Goal: Information Seeking & Learning: Understand process/instructions

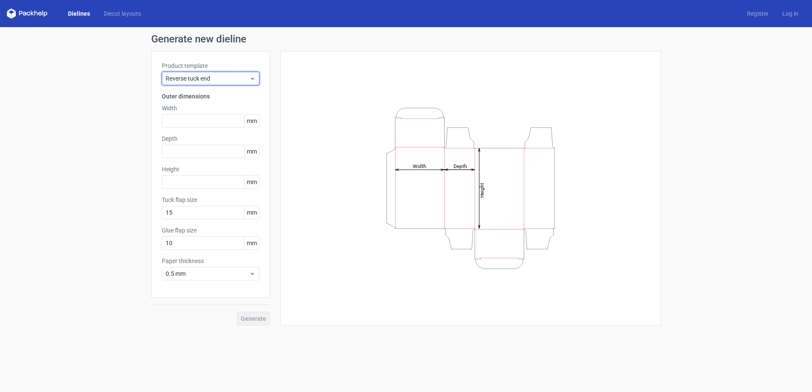
click at [254, 79] on icon at bounding box center [252, 78] width 6 height 7
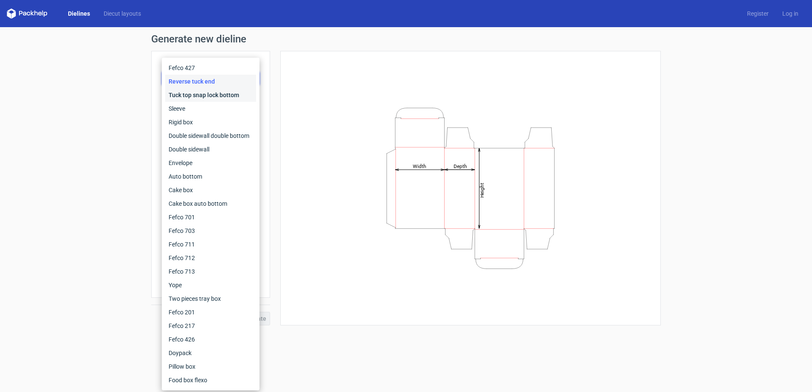
click at [226, 95] on div "Tuck top snap lock bottom" at bounding box center [210, 95] width 91 height 14
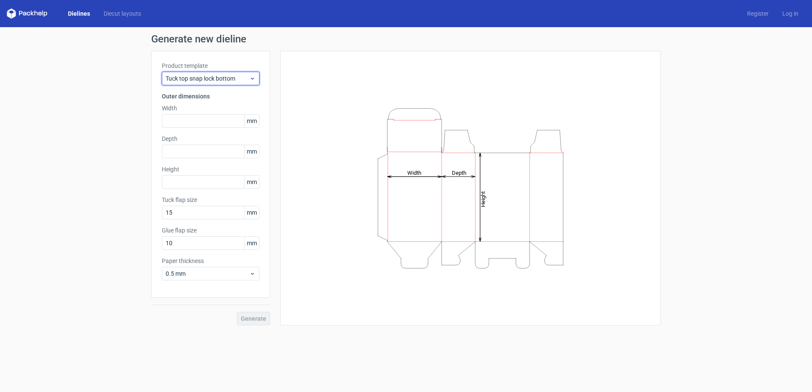
click at [244, 79] on span "Tuck top snap lock bottom" at bounding box center [208, 78] width 84 height 8
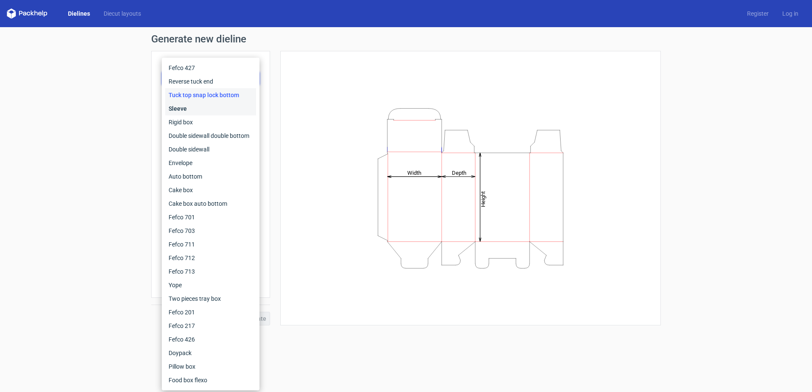
click at [226, 110] on div "Sleeve" at bounding box center [210, 109] width 91 height 14
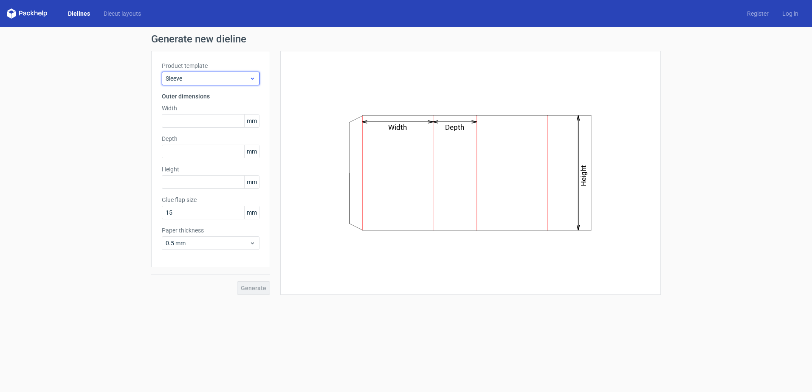
click at [249, 79] on icon at bounding box center [252, 78] width 6 height 7
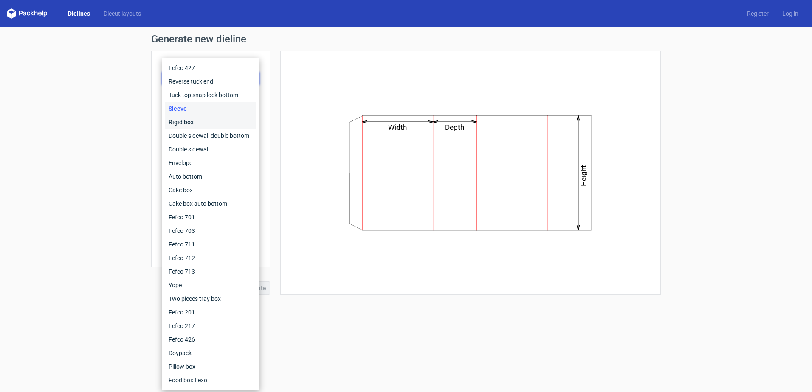
click at [226, 125] on div "Rigid box" at bounding box center [210, 123] width 91 height 14
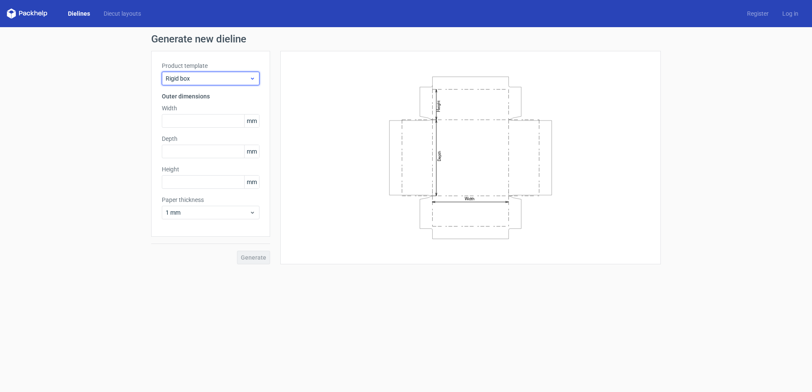
click at [244, 82] on span "Rigid box" at bounding box center [208, 78] width 84 height 8
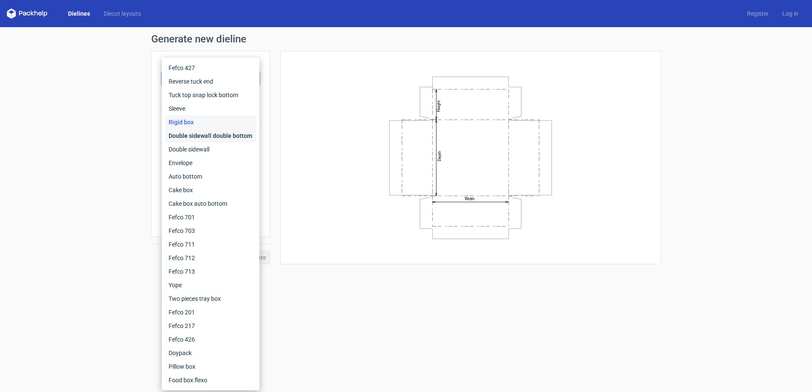
click at [235, 131] on div "Double sidewall double bottom" at bounding box center [210, 136] width 91 height 14
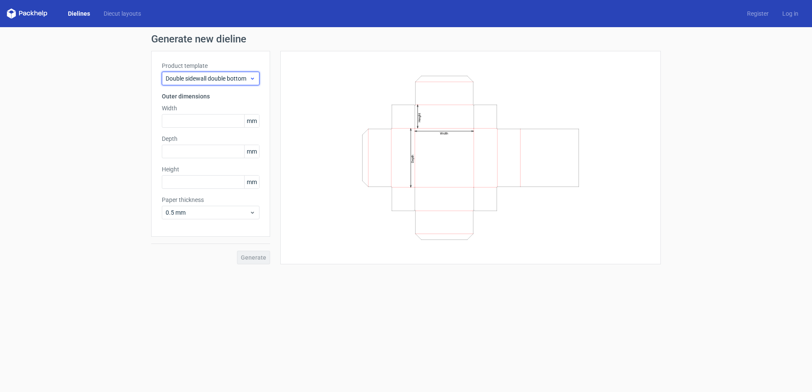
click at [243, 74] on div "Double sidewall double bottom" at bounding box center [211, 79] width 98 height 14
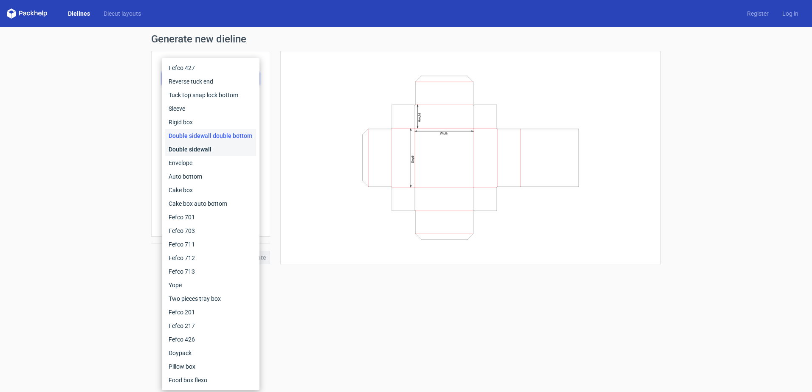
click at [220, 150] on div "Double sidewall" at bounding box center [210, 150] width 91 height 14
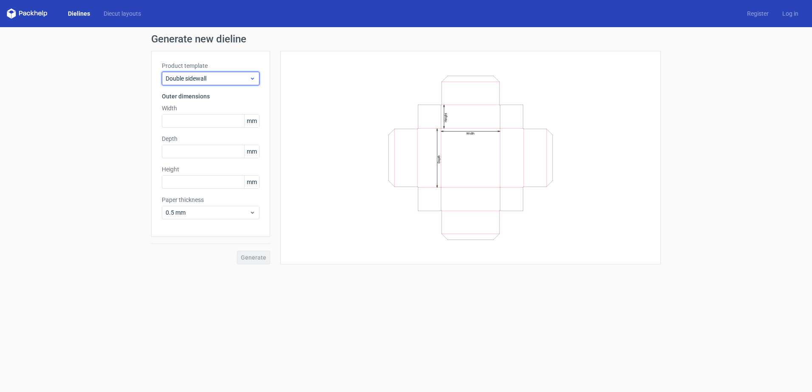
click at [248, 76] on span "Double sidewall" at bounding box center [208, 78] width 84 height 8
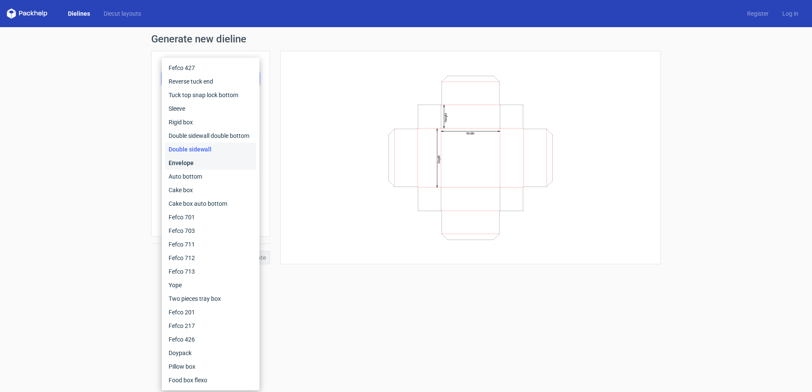
click at [213, 166] on div "Envelope" at bounding box center [210, 163] width 91 height 14
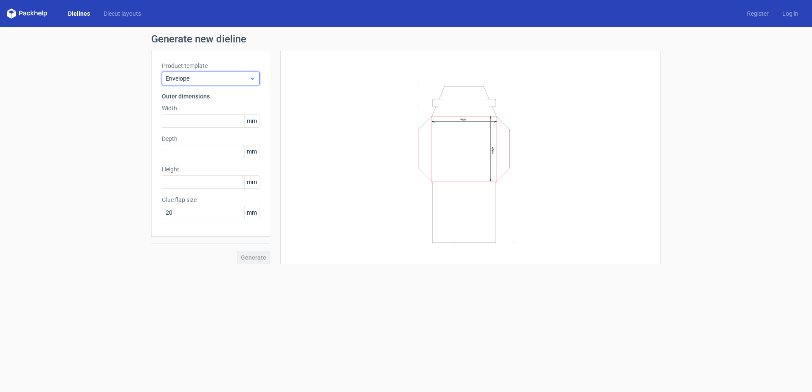
click at [251, 79] on icon at bounding box center [252, 78] width 6 height 7
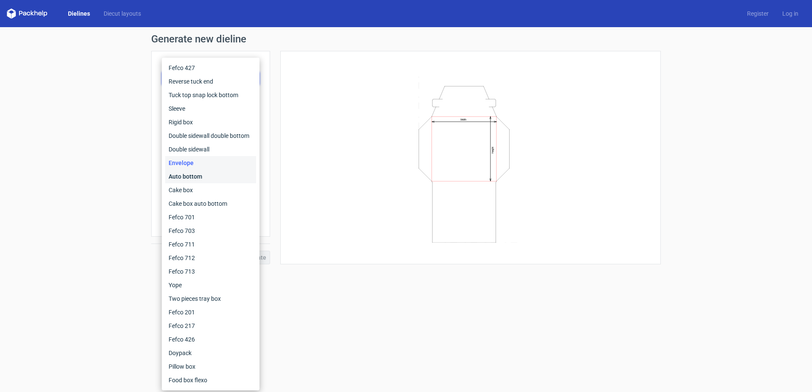
click at [219, 171] on div "Auto bottom" at bounding box center [210, 177] width 91 height 14
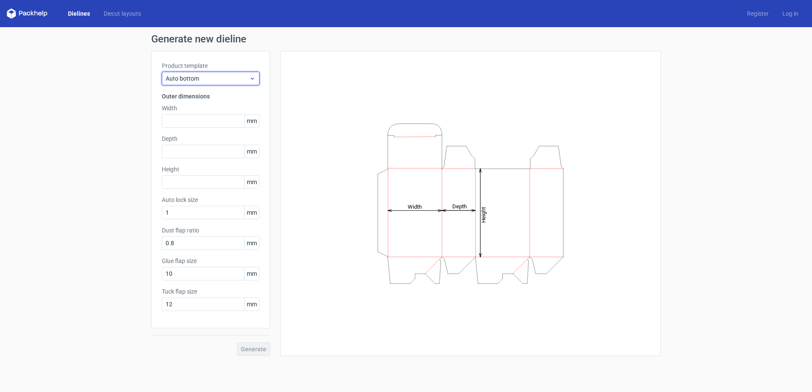
click at [247, 85] on div "Auto bottom" at bounding box center [211, 79] width 98 height 14
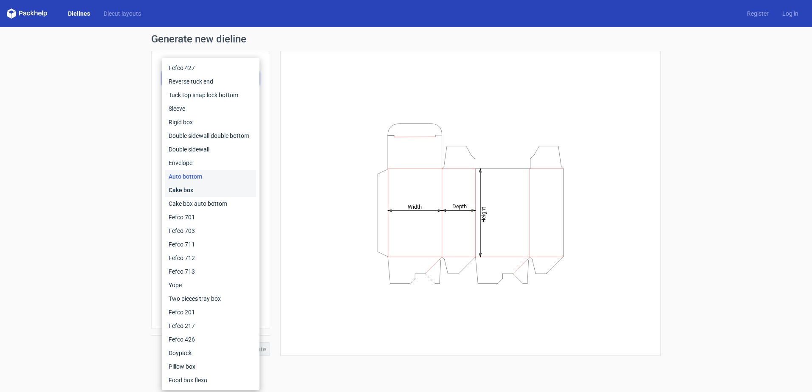
click at [223, 190] on div "Cake box" at bounding box center [210, 190] width 91 height 14
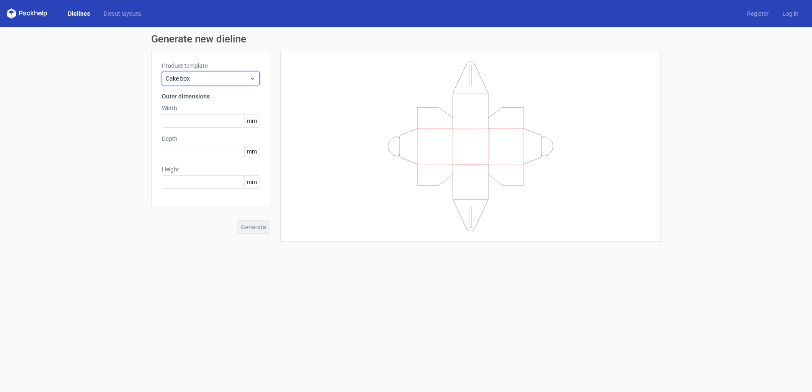
click at [242, 73] on div "Cake box" at bounding box center [211, 79] width 98 height 14
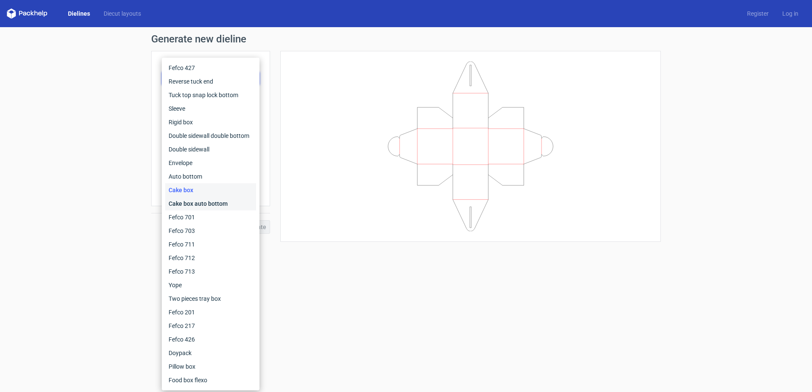
click at [204, 198] on div "Cake box auto bottom" at bounding box center [210, 204] width 91 height 14
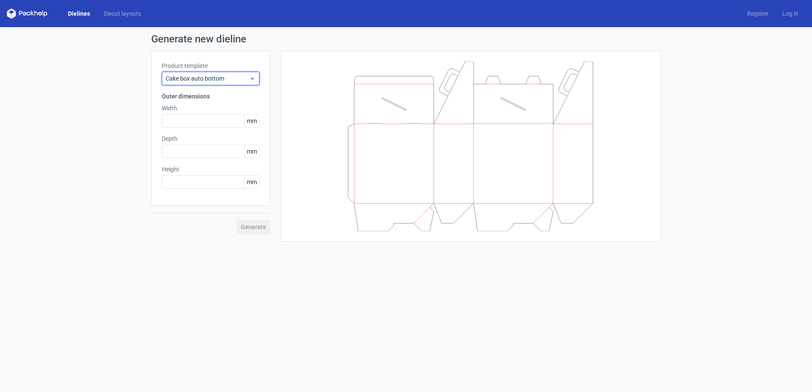
click at [248, 84] on div "Cake box auto bottom" at bounding box center [211, 79] width 98 height 14
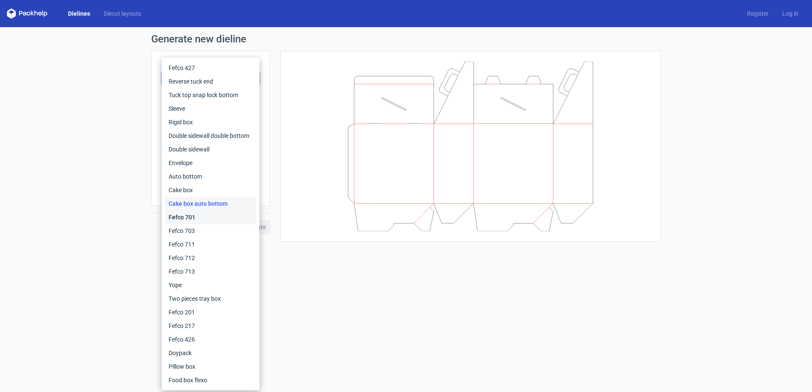
click at [203, 215] on div "Fefco 701" at bounding box center [210, 218] width 91 height 14
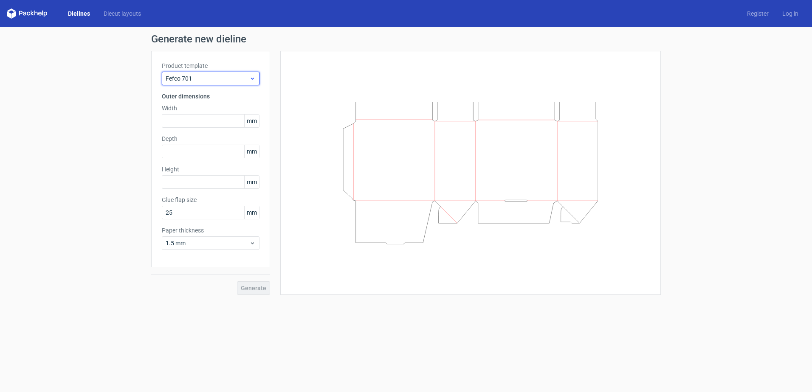
click at [246, 76] on span "Fefco 701" at bounding box center [208, 78] width 84 height 8
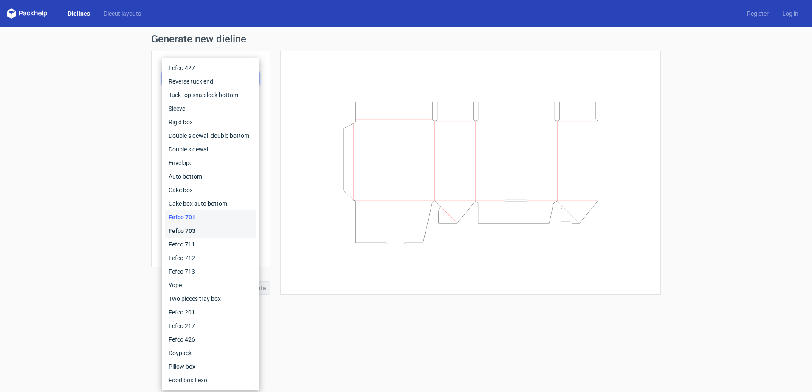
click at [208, 227] on div "Fefco 703" at bounding box center [210, 231] width 91 height 14
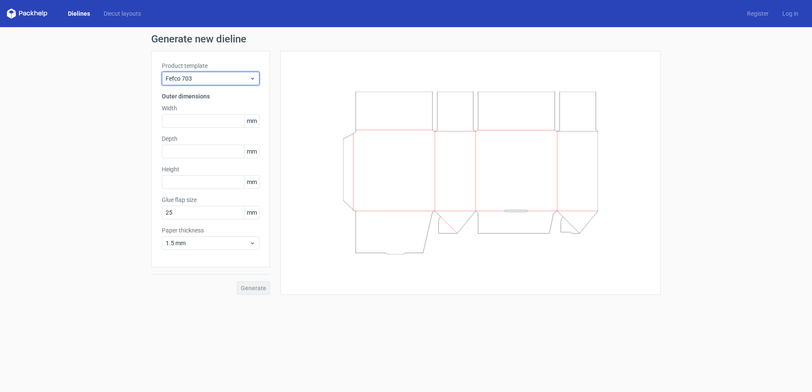
click at [241, 79] on span "Fefco 703" at bounding box center [208, 78] width 84 height 8
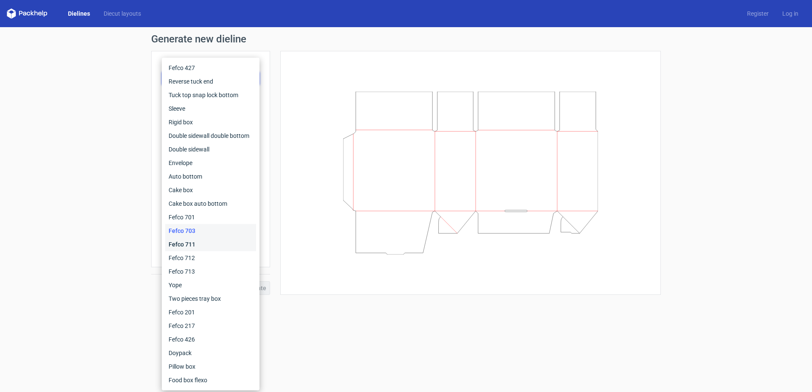
click at [195, 242] on div "Fefco 711" at bounding box center [210, 245] width 91 height 14
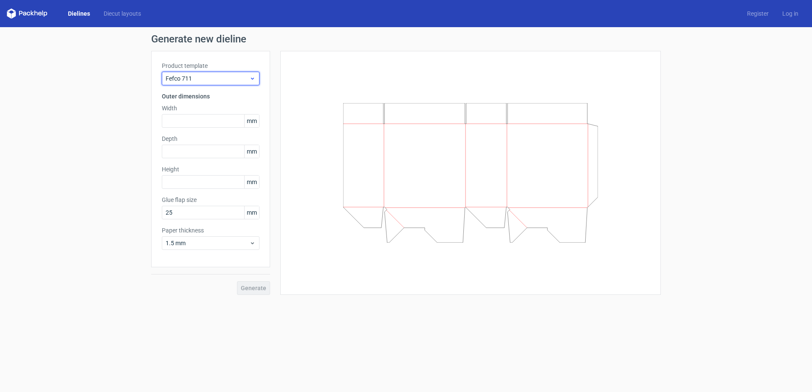
click at [213, 78] on span "Fefco 711" at bounding box center [208, 78] width 84 height 8
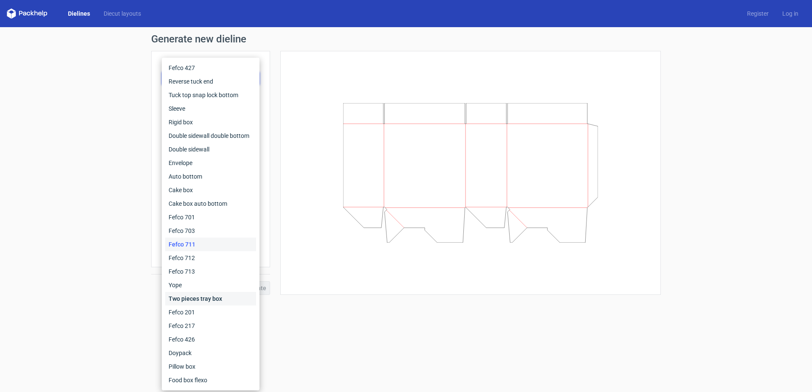
click at [197, 295] on div "Two pieces tray box" at bounding box center [210, 299] width 91 height 14
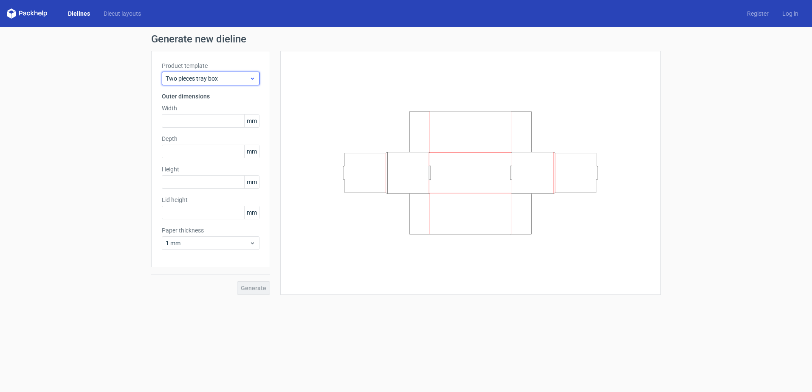
click at [241, 83] on div "Two pieces tray box" at bounding box center [211, 79] width 98 height 14
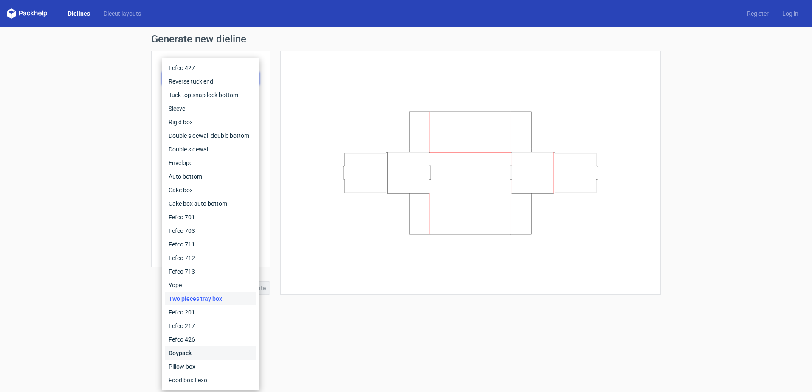
click at [195, 353] on div "Doypack" at bounding box center [210, 354] width 91 height 14
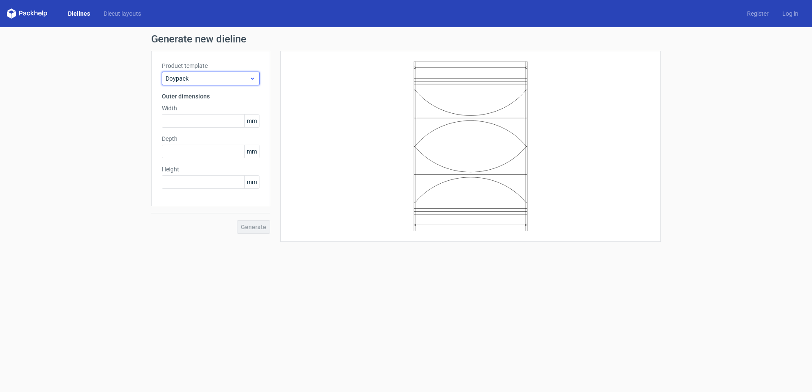
click at [249, 76] on icon at bounding box center [252, 78] width 6 height 7
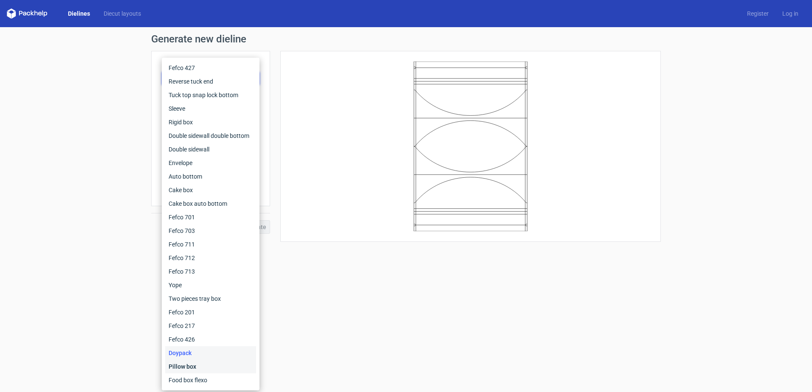
click at [198, 362] on div "Pillow box" at bounding box center [210, 367] width 91 height 14
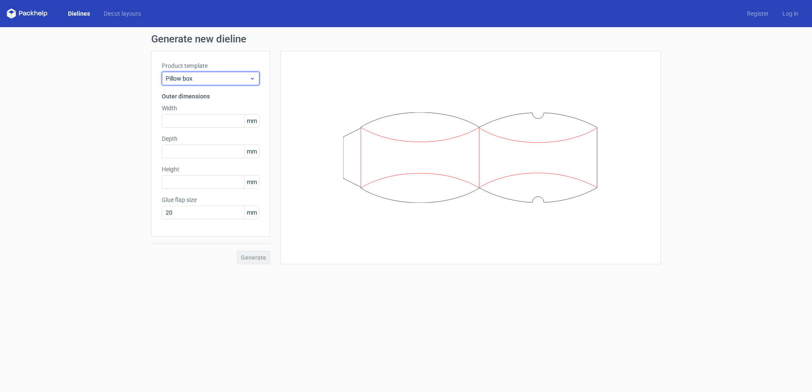
click at [253, 80] on icon at bounding box center [252, 78] width 6 height 7
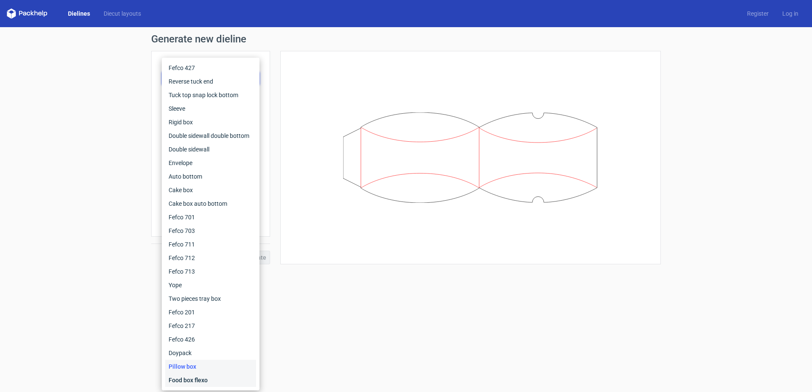
click at [206, 380] on div "Food box flexo" at bounding box center [210, 381] width 91 height 14
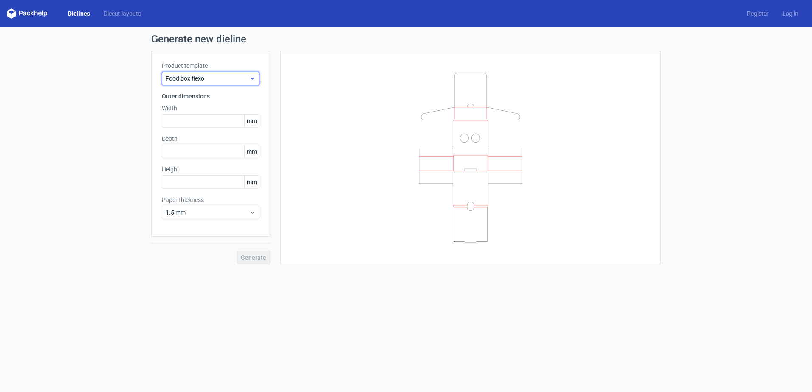
click at [254, 73] on div "Food box flexo" at bounding box center [211, 79] width 98 height 14
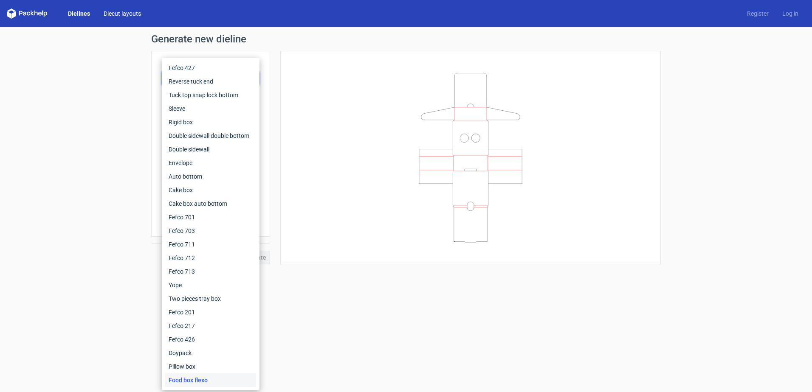
click at [107, 17] on link "Diecut layouts" at bounding box center [122, 13] width 51 height 8
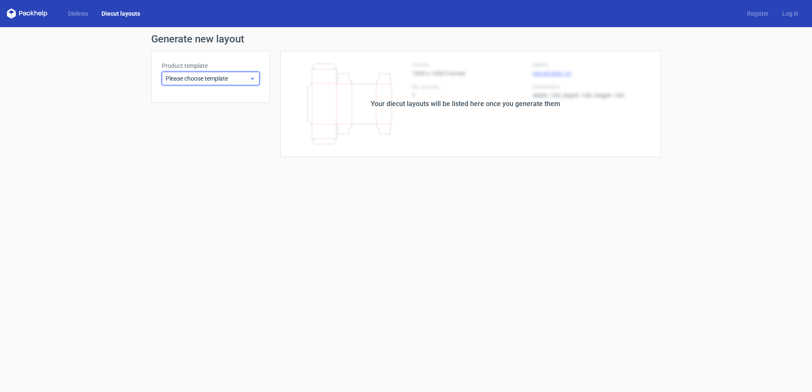
click at [256, 78] on div "Please choose template" at bounding box center [211, 79] width 98 height 14
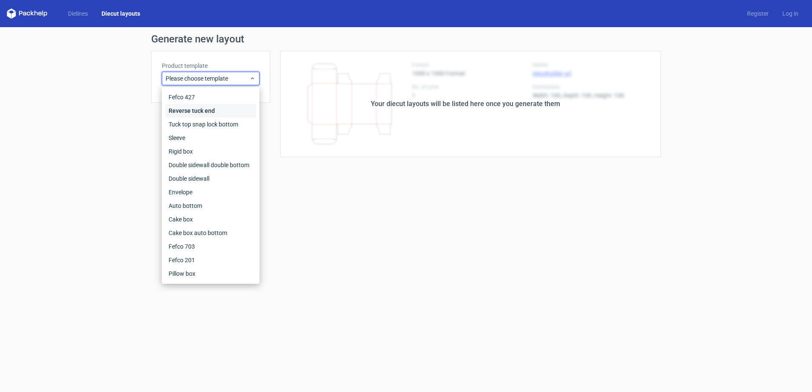
click at [231, 111] on div "Reverse tuck end" at bounding box center [210, 111] width 91 height 14
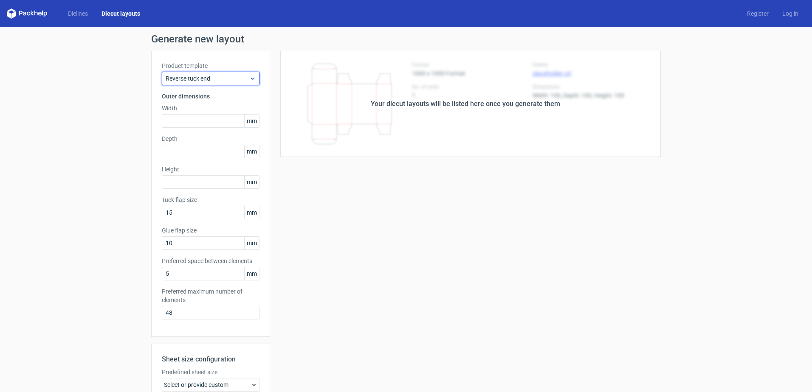
click at [241, 74] on div "Reverse tuck end" at bounding box center [211, 79] width 98 height 14
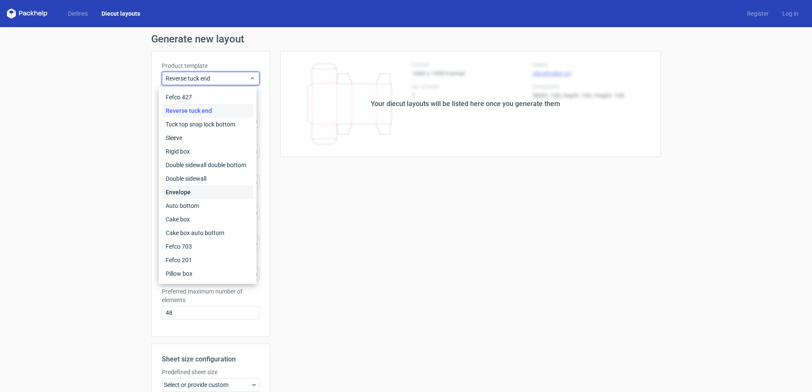
click at [218, 192] on div "Envelope" at bounding box center [207, 193] width 91 height 14
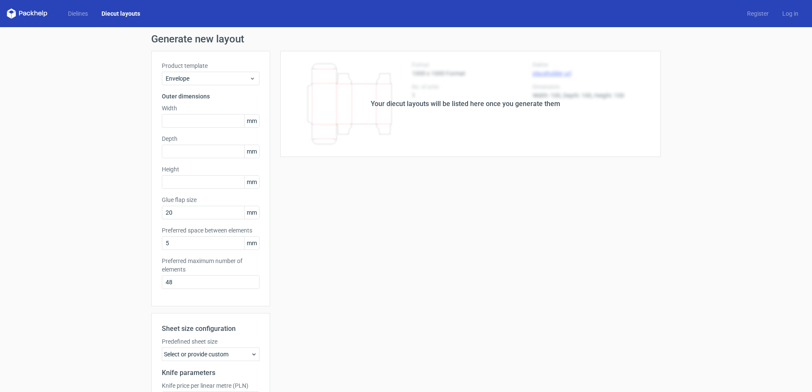
click at [75, 22] on div "Dielines Diecut layouts Register Log in" at bounding box center [406, 13] width 812 height 27
click at [76, 13] on link "Dielines" at bounding box center [78, 13] width 34 height 8
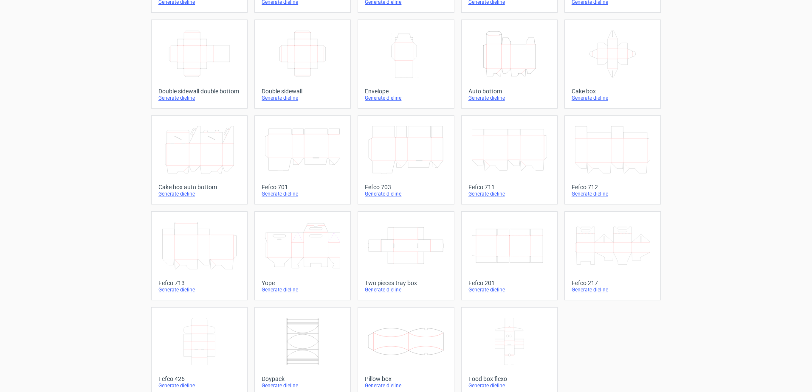
scroll to position [138, 0]
